Goal: Task Accomplishment & Management: Manage account settings

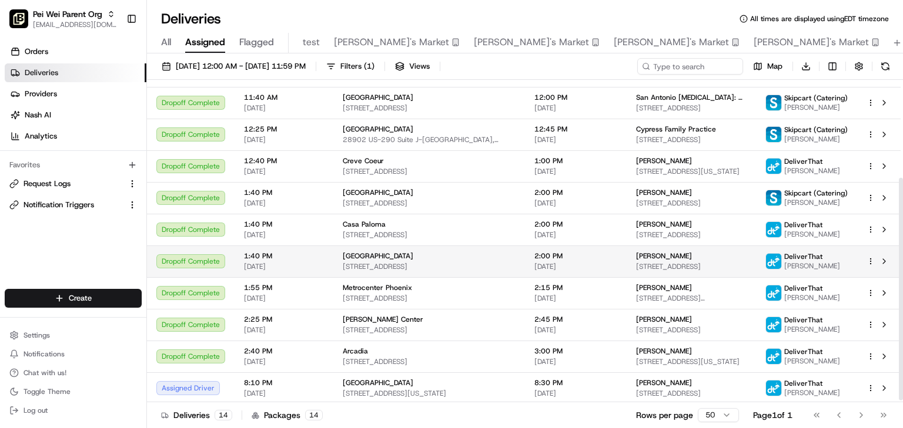
scroll to position [145, 0]
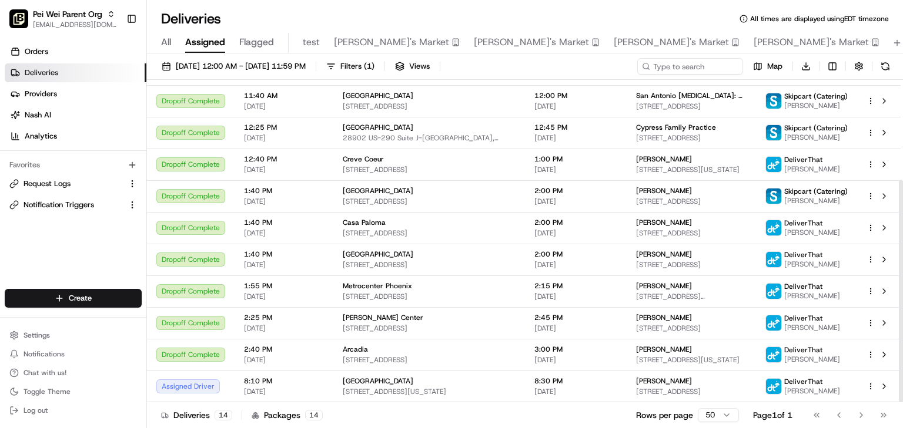
click at [453, 23] on div "Deliveries All times are displayed using EDT timezone" at bounding box center [525, 18] width 756 height 19
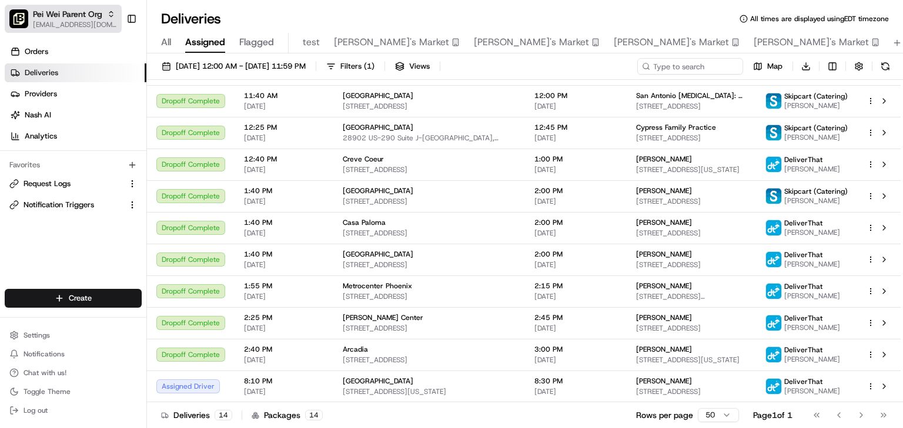
click at [88, 24] on span "[EMAIL_ADDRESS][DOMAIN_NAME]" at bounding box center [75, 24] width 84 height 9
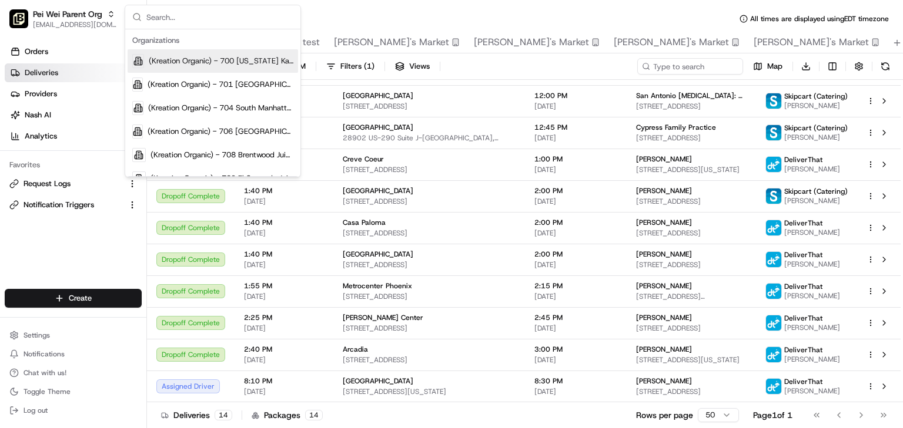
click at [209, 18] on input "text" at bounding box center [219, 17] width 147 height 24
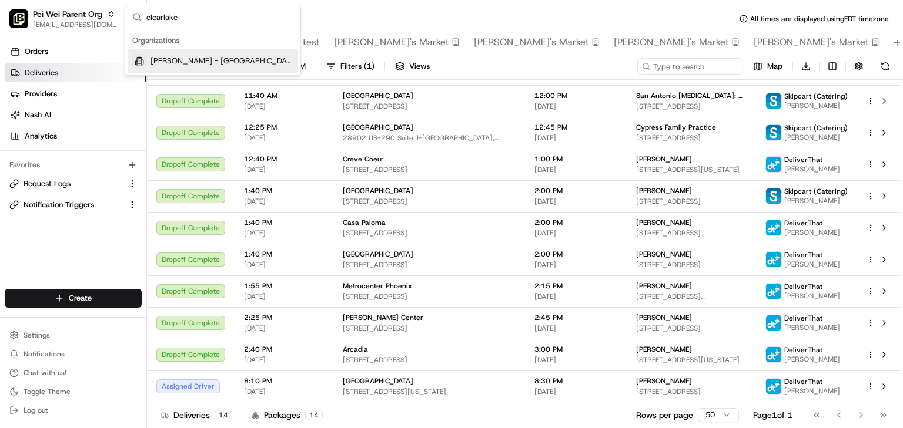
type input "clearlake"
click at [182, 63] on span "[PERSON_NAME] - [GEOGRAPHIC_DATA]" at bounding box center [221, 61] width 143 height 11
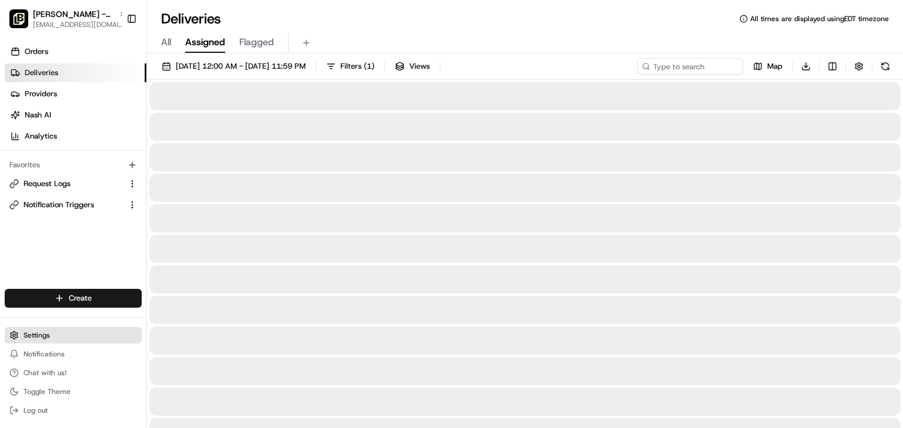
click at [42, 334] on span "Settings" at bounding box center [37, 335] width 26 height 9
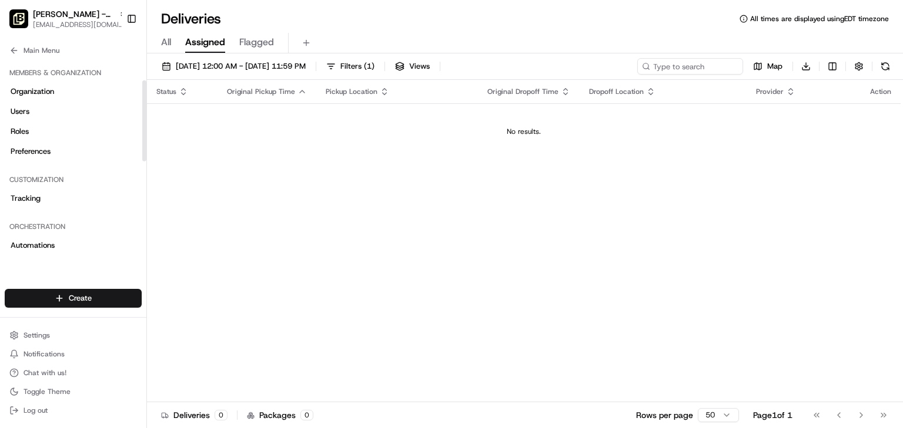
scroll to position [141, 0]
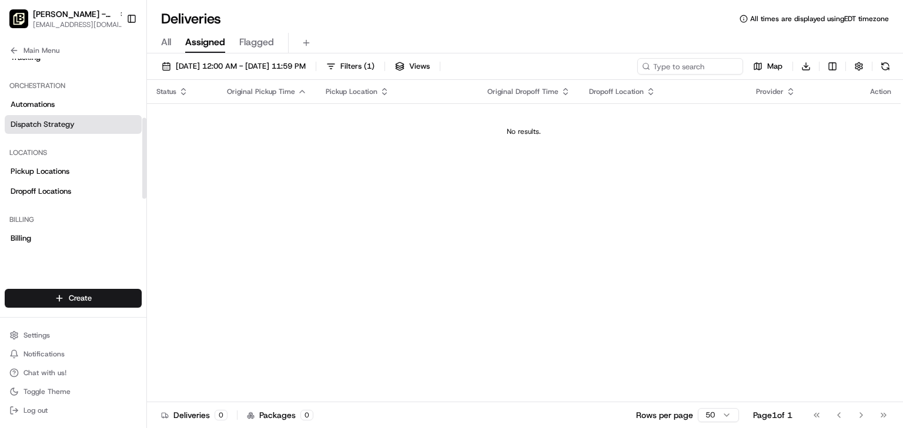
click at [49, 124] on span "Dispatch Strategy" at bounding box center [43, 124] width 64 height 11
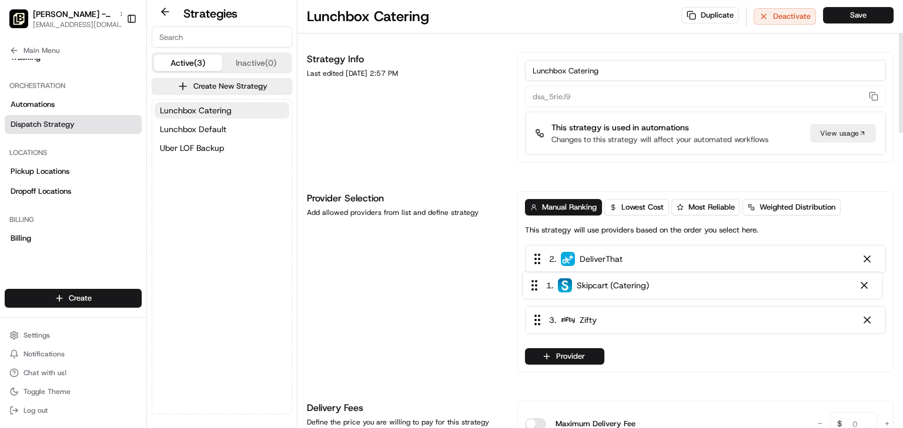
drag, startPoint x: 672, startPoint y: 260, endPoint x: 668, endPoint y: 299, distance: 38.4
click at [668, 299] on div "1 . Skipcart (Catering) 2 . DeliverThat 3 . Zifty" at bounding box center [705, 292] width 361 height 94
click at [863, 16] on button "Save" at bounding box center [858, 15] width 71 height 16
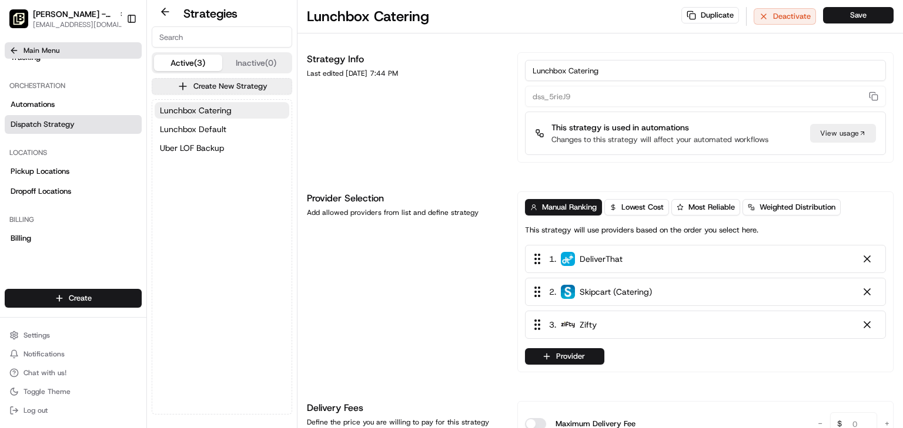
click at [25, 49] on span "Main Menu" at bounding box center [42, 50] width 36 height 9
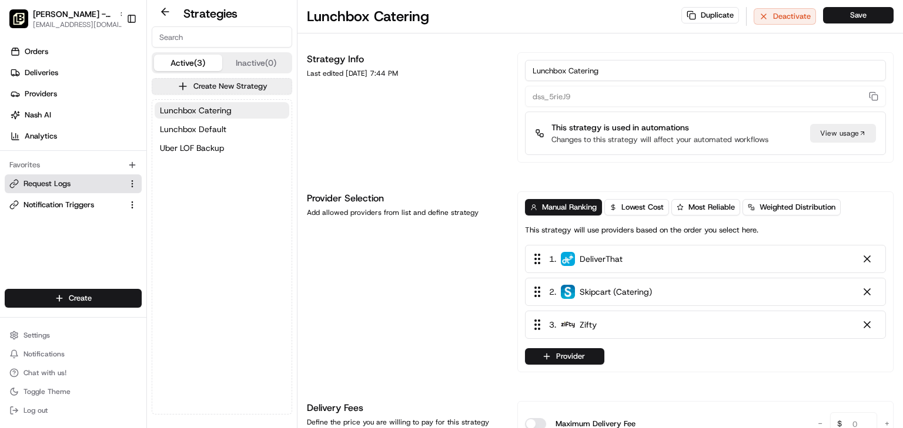
click at [64, 186] on span "Request Logs" at bounding box center [47, 184] width 47 height 11
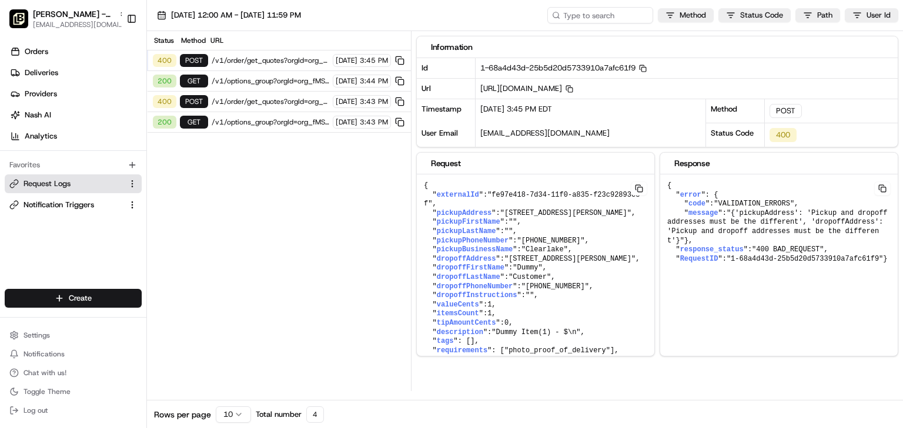
click at [230, 99] on span "/v1/order/get_quotes?orgId=org_fMSVqA" at bounding box center [271, 101] width 118 height 9
click at [260, 100] on span "/v1/order/get_quotes?orgId=org_fMSVqA" at bounding box center [271, 101] width 118 height 9
click at [241, 99] on span "/v1/order/get_quotes?orgId=org_fMSVqA" at bounding box center [271, 101] width 118 height 9
click at [245, 61] on span "/v1/order/get_quotes?orgId=org_fMSVqA" at bounding box center [271, 60] width 118 height 9
click at [160, 56] on div "400" at bounding box center [165, 60] width 24 height 13
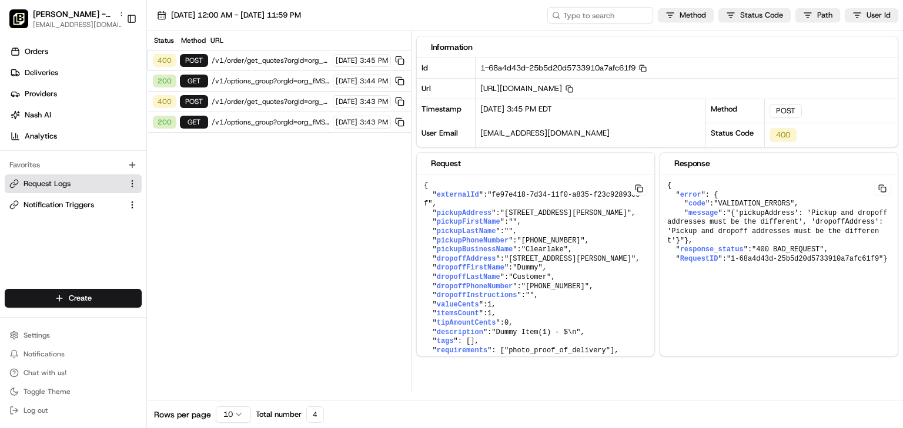
click at [275, 120] on span "/v1/options_group?orgId=org_fMSVqA" at bounding box center [271, 122] width 118 height 9
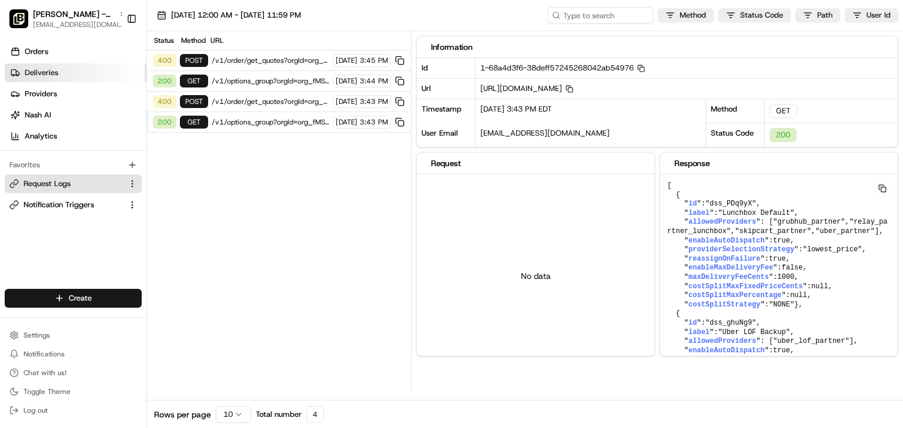
click at [43, 75] on span "Deliveries" at bounding box center [41, 73] width 33 height 11
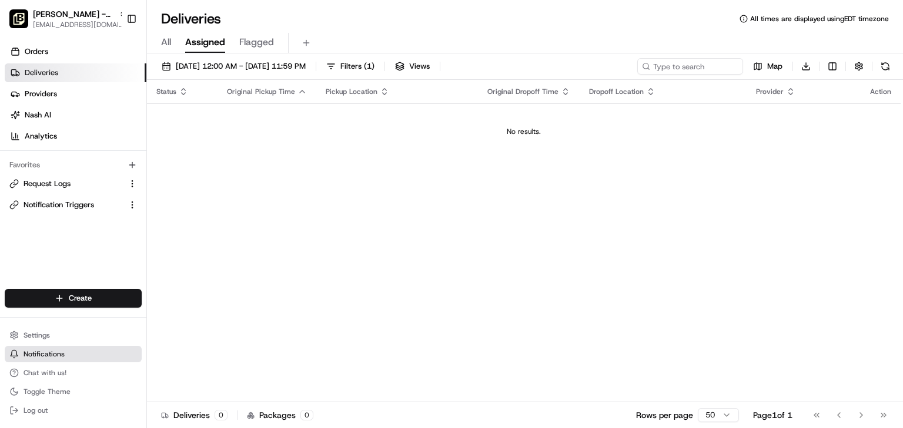
click at [25, 353] on span "Notifications" at bounding box center [44, 354] width 41 height 9
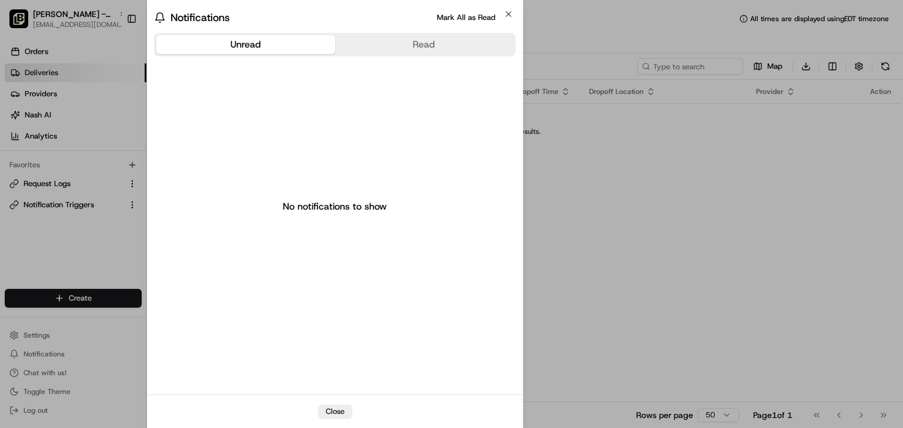
click at [63, 168] on div at bounding box center [451, 214] width 903 height 428
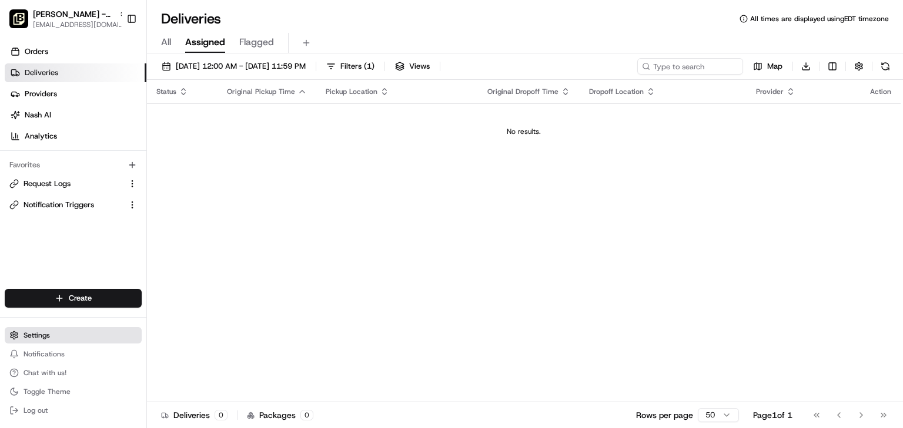
click at [42, 337] on span "Settings" at bounding box center [37, 335] width 26 height 9
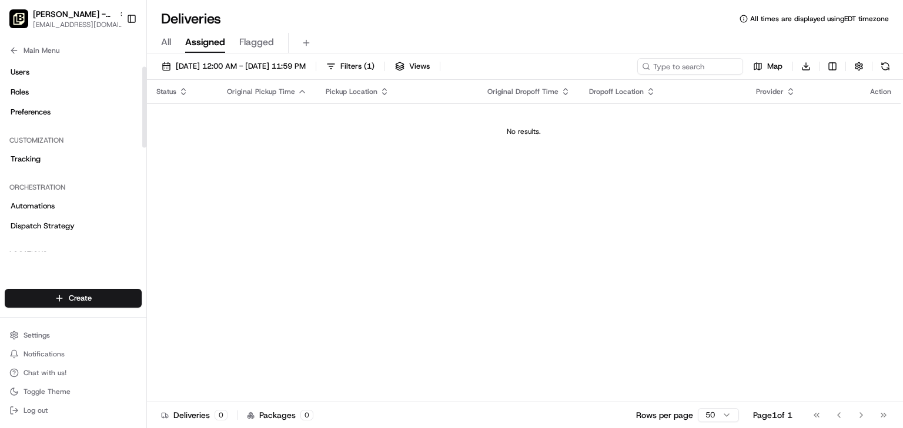
scroll to position [94, 0]
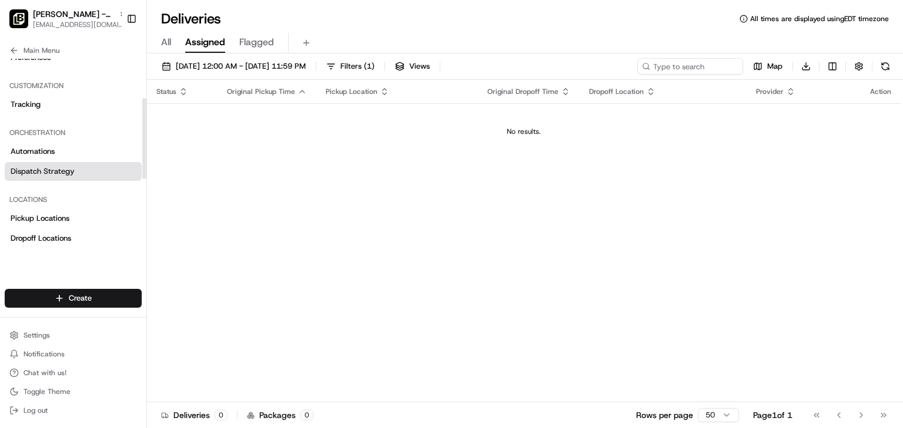
click at [40, 167] on span "Dispatch Strategy" at bounding box center [43, 171] width 64 height 11
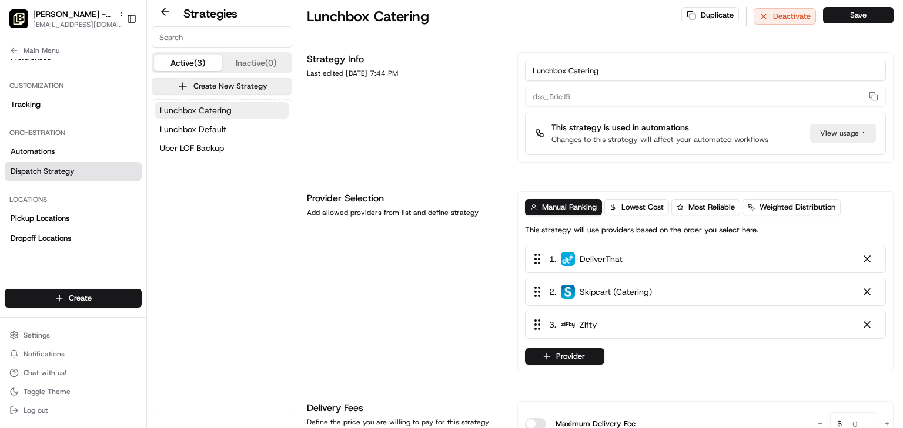
click at [198, 109] on span "Lunchbox Catering" at bounding box center [196, 111] width 72 height 12
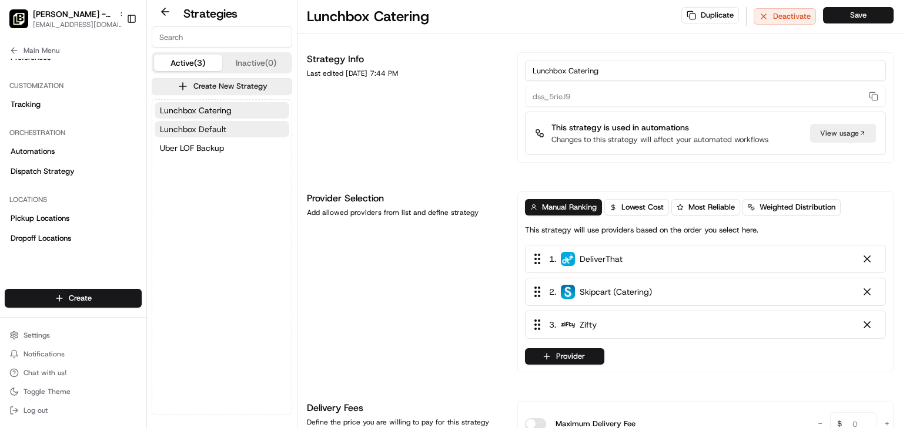
click at [202, 125] on span "Lunchbox Default" at bounding box center [193, 129] width 66 height 12
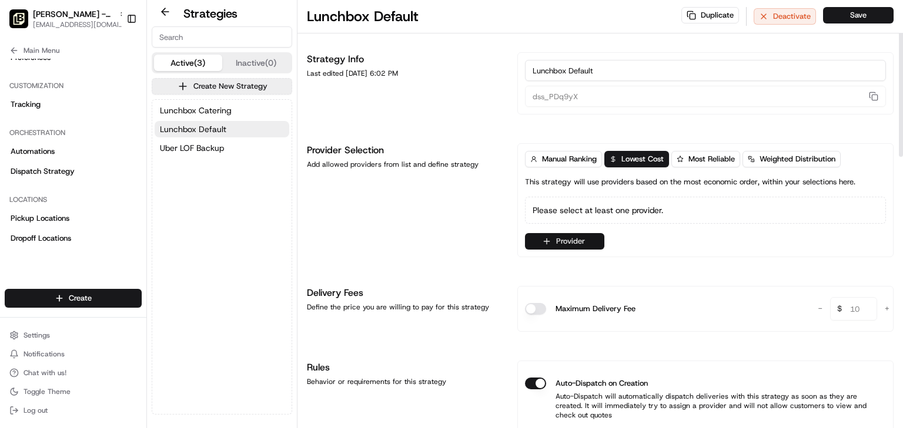
click at [556, 239] on button "Provider" at bounding box center [564, 241] width 79 height 16
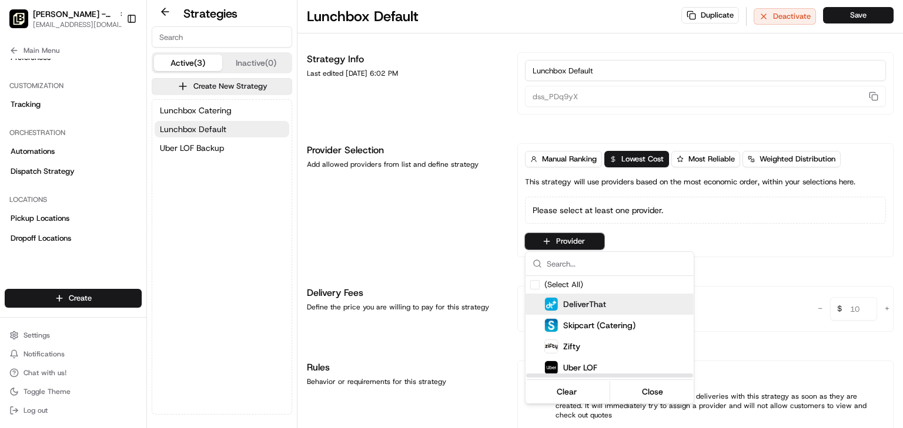
click at [586, 304] on span "DeliverThat" at bounding box center [584, 305] width 43 height 12
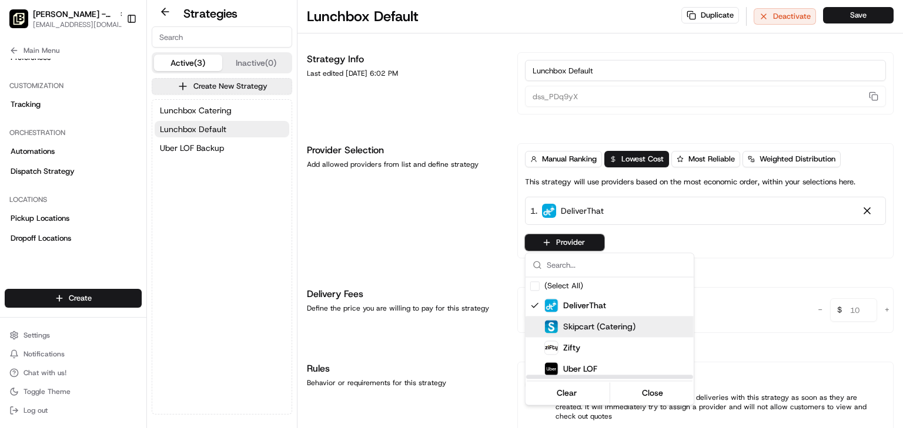
click at [588, 327] on span "Skipcart (Catering)" at bounding box center [599, 327] width 72 height 12
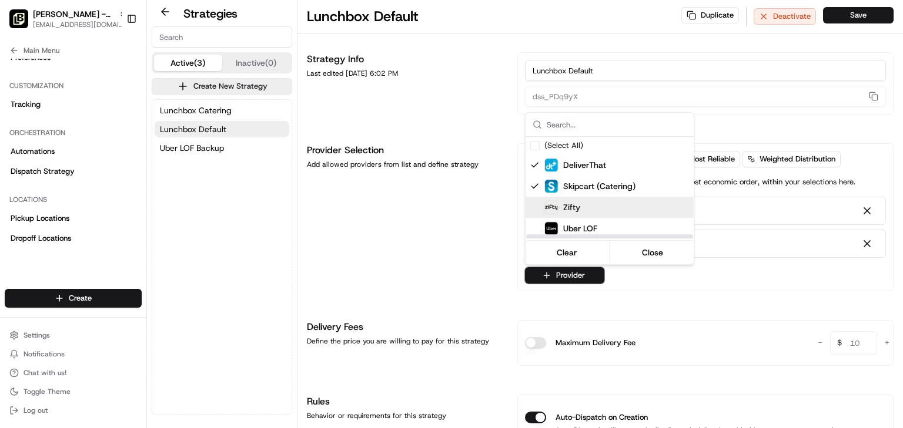
click at [564, 206] on span "Zifty" at bounding box center [571, 208] width 17 height 12
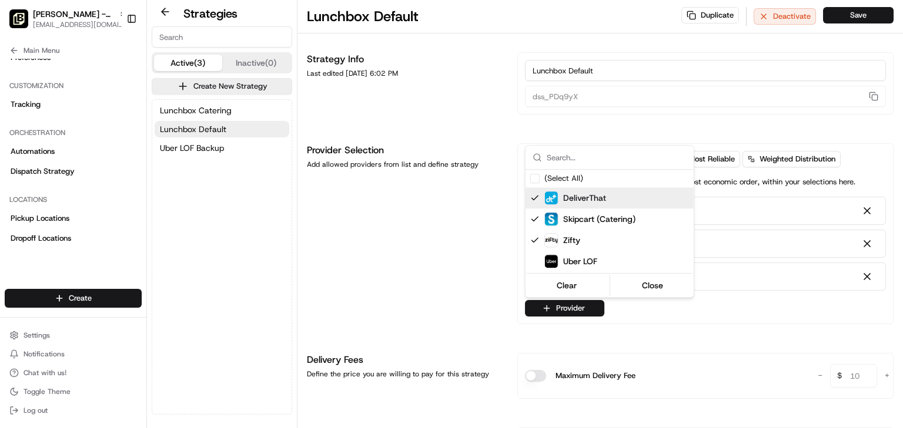
click at [412, 233] on html "Pei Wei - Clearlake onboard@lunchbox.io Toggle Sidebar Orders Deliveries Provid…" at bounding box center [451, 214] width 903 height 428
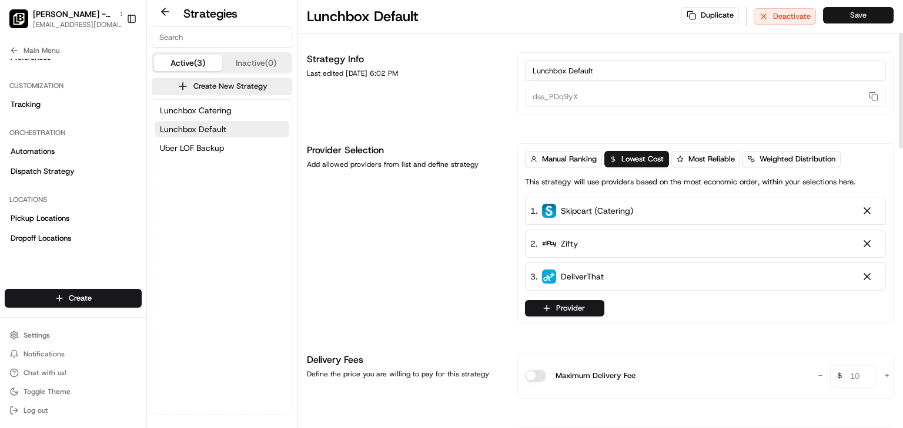
click at [867, 14] on button "Save" at bounding box center [858, 15] width 71 height 16
click at [196, 106] on span "Lunchbox Catering" at bounding box center [196, 111] width 72 height 12
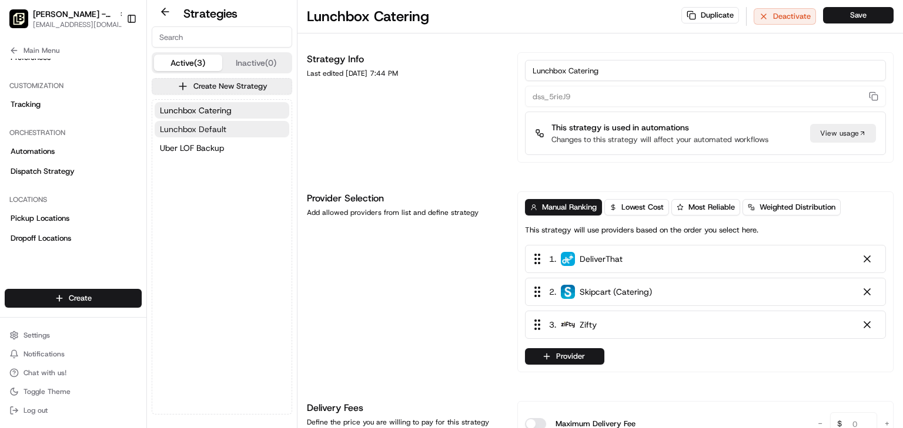
click at [207, 127] on span "Lunchbox Default" at bounding box center [193, 129] width 66 height 12
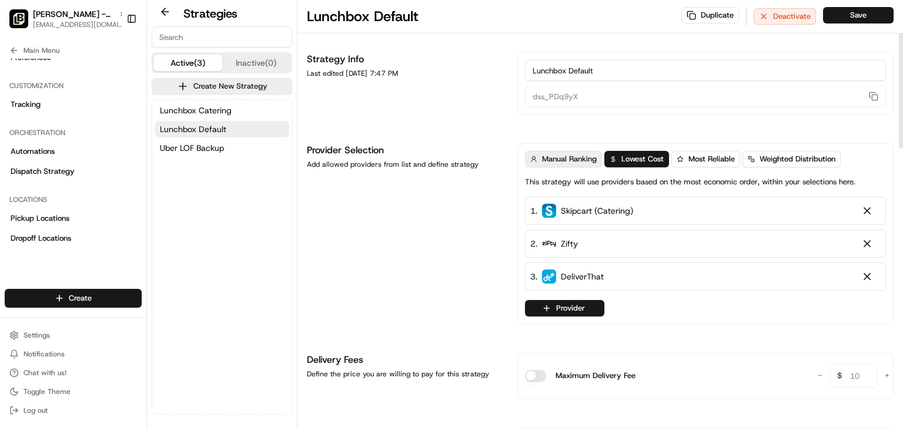
click at [557, 160] on span "Manual Ranking" at bounding box center [569, 159] width 55 height 11
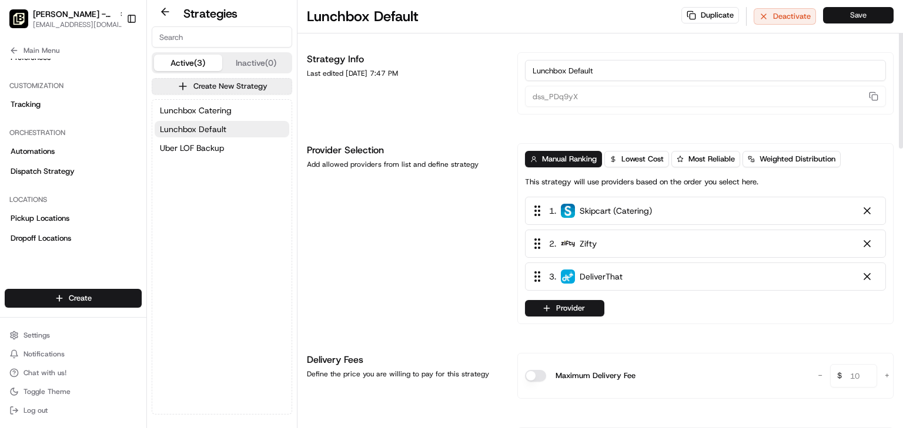
click at [859, 15] on button "Save" at bounding box center [858, 15] width 71 height 16
click at [191, 110] on span "Lunchbox Catering" at bounding box center [196, 111] width 72 height 12
click at [209, 106] on span "Lunchbox Catering" at bounding box center [196, 111] width 72 height 12
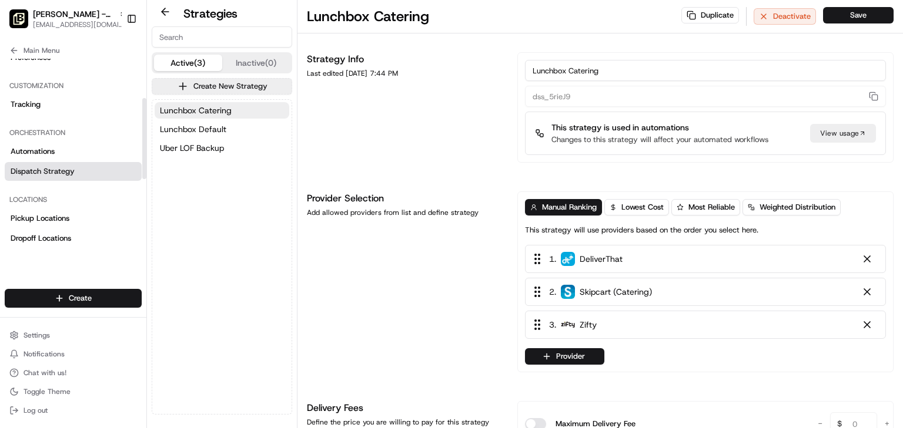
click at [41, 165] on link "Dispatch Strategy" at bounding box center [73, 171] width 137 height 19
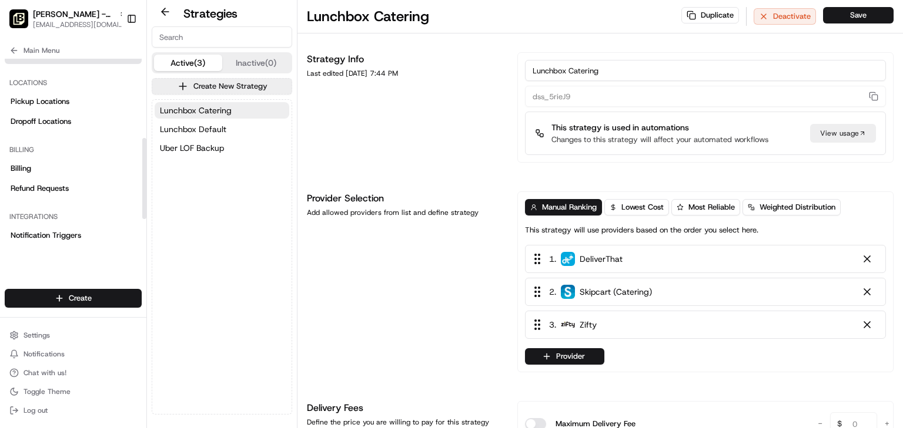
scroll to position [269, 0]
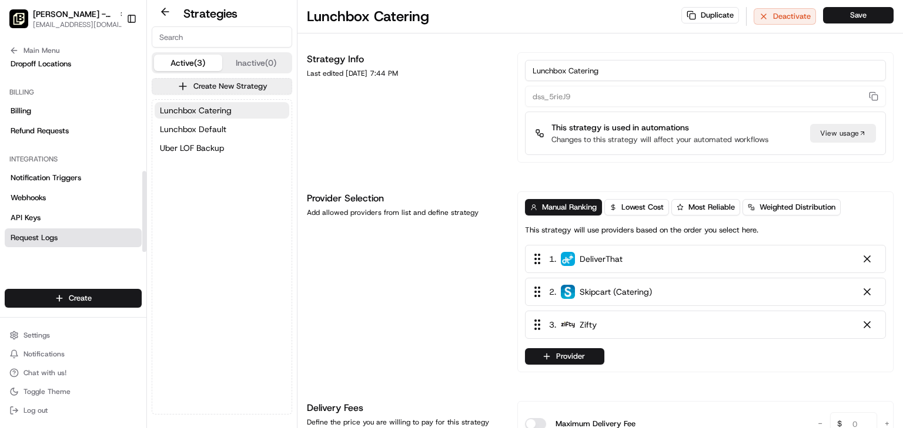
click at [35, 243] on link "Request Logs" at bounding box center [73, 238] width 137 height 19
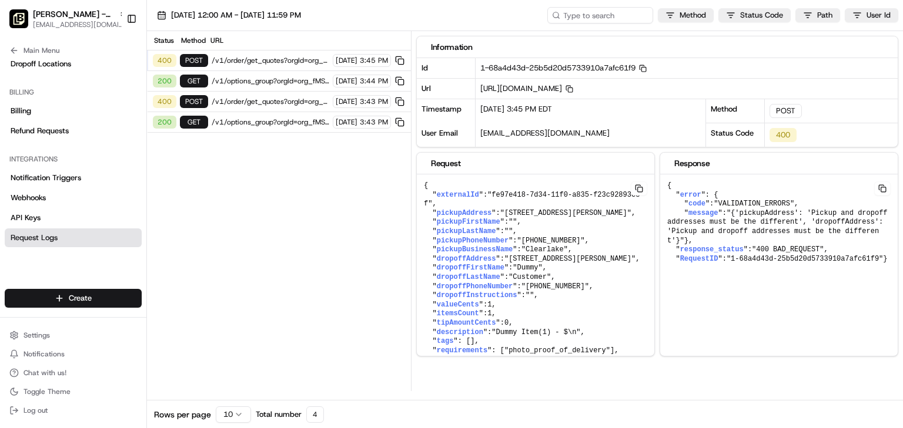
click at [219, 54] on div "400 POST /v1/order/get_quotes?orgId=org_fMSVqA 08/19/2025 3:45 PM" at bounding box center [279, 61] width 264 height 21
click at [167, 77] on div "200" at bounding box center [165, 81] width 24 height 13
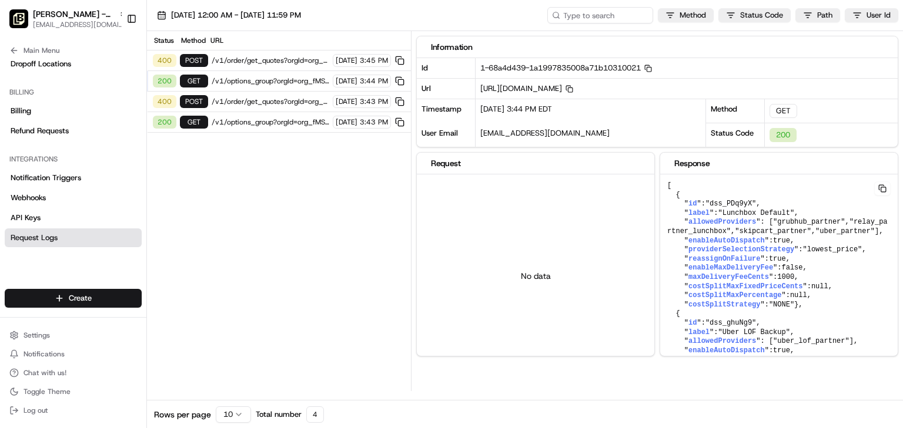
click at [290, 62] on span "/v1/order/get_quotes?orgId=org_fMSVqA" at bounding box center [271, 60] width 118 height 9
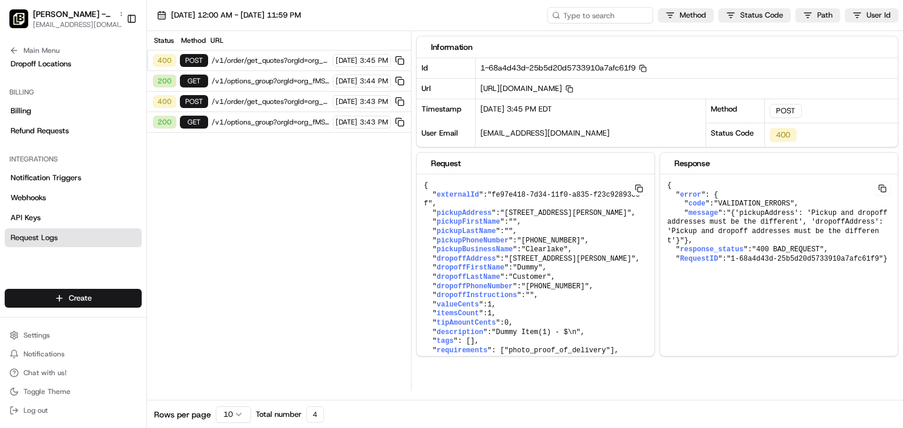
click at [243, 103] on span "/v1/order/get_quotes?orgId=org_fMSVqA" at bounding box center [271, 101] width 118 height 9
click at [36, 49] on span "Main Menu" at bounding box center [42, 50] width 36 height 9
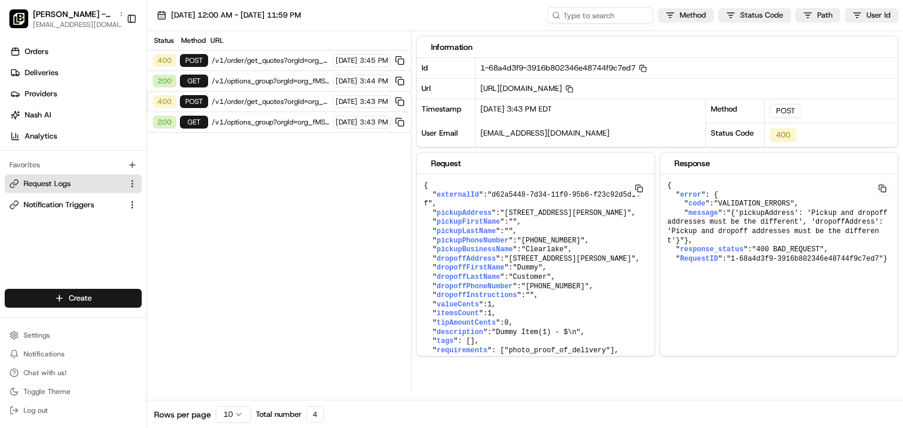
click at [730, 46] on div "Information" at bounding box center [657, 47] width 453 height 12
